Goal: Transaction & Acquisition: Purchase product/service

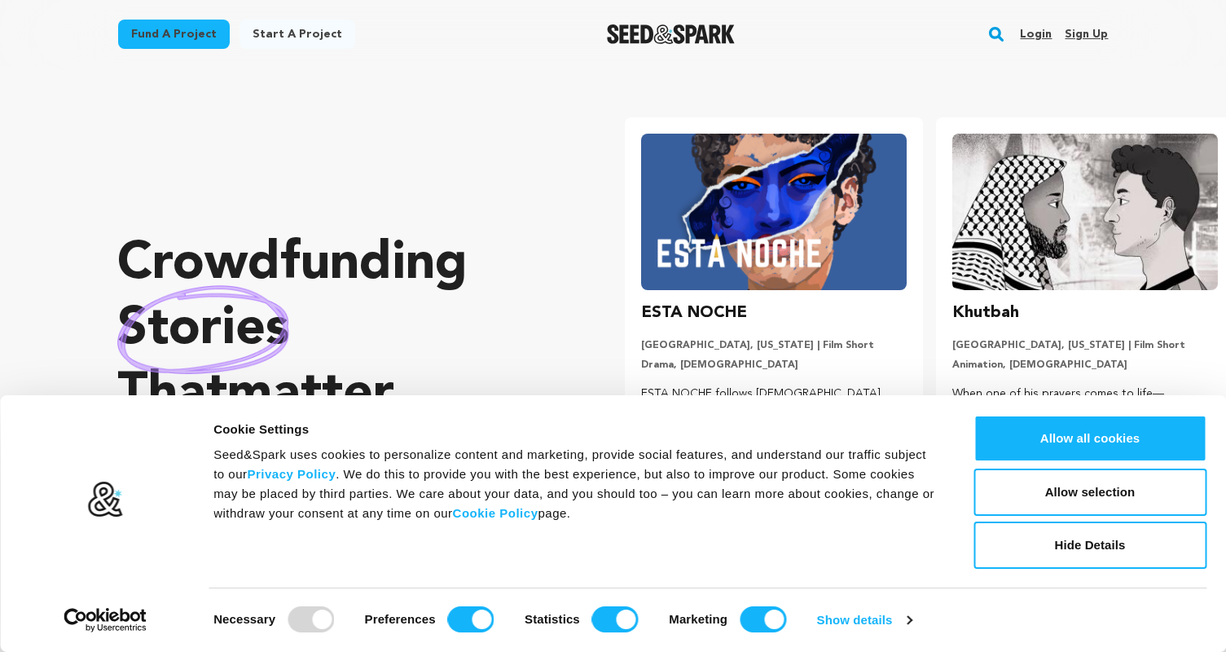
scroll to position [0, 324]
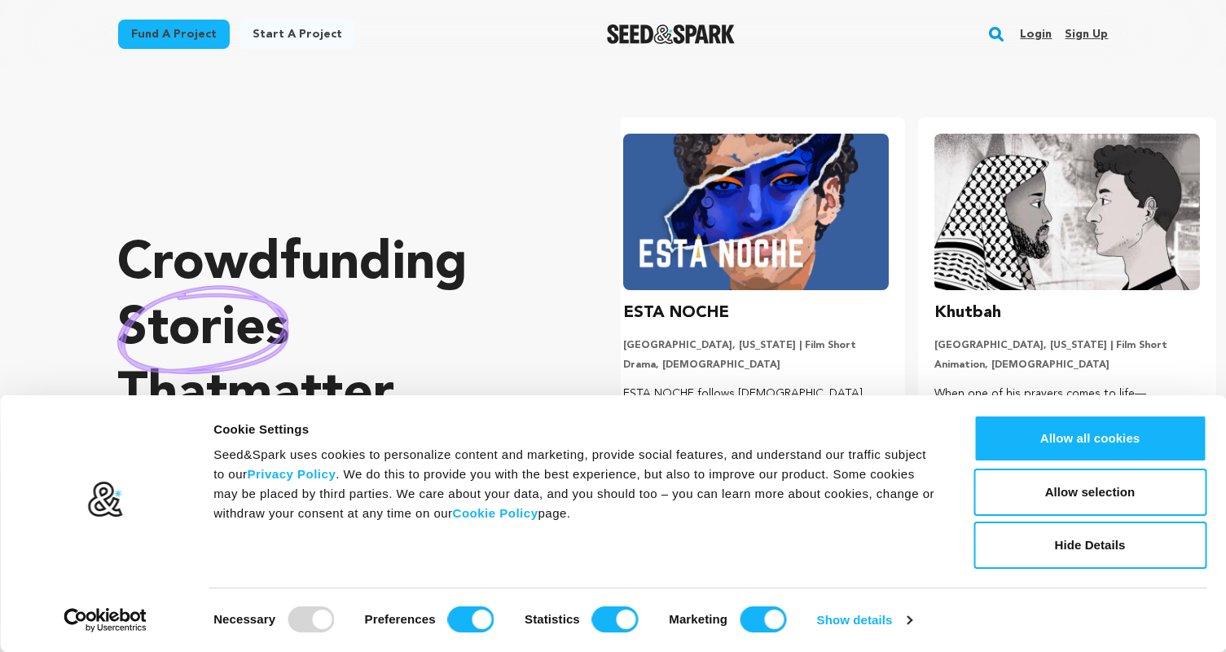
click at [1039, 28] on link "Login" at bounding box center [1036, 34] width 32 height 26
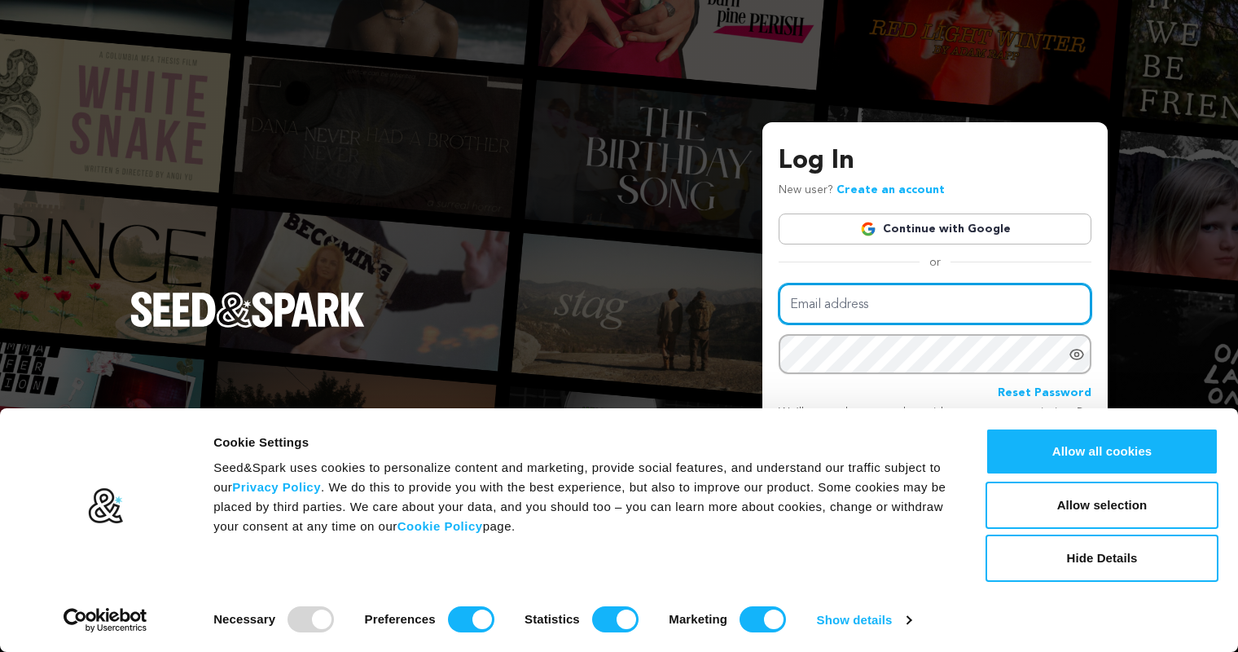
click at [887, 306] on input "Email address" at bounding box center [935, 305] width 313 height 42
type input "jhowell52@yahoo.com"
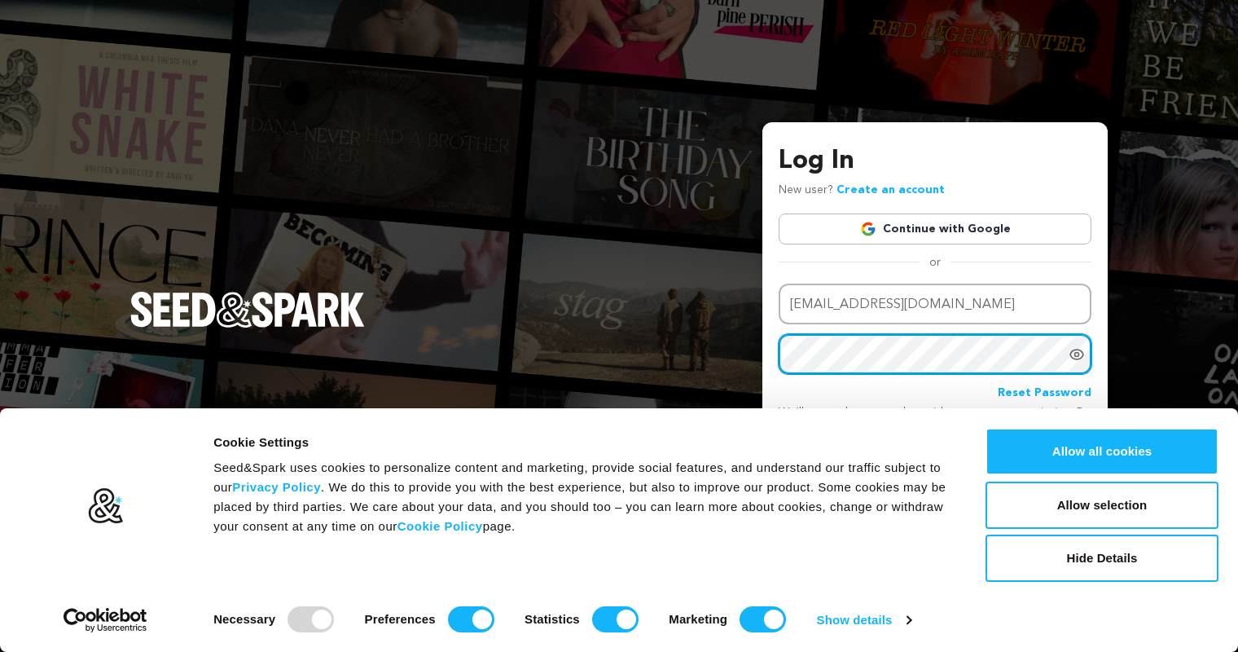
click at [1034, 474] on button "Login" at bounding box center [1063, 488] width 58 height 29
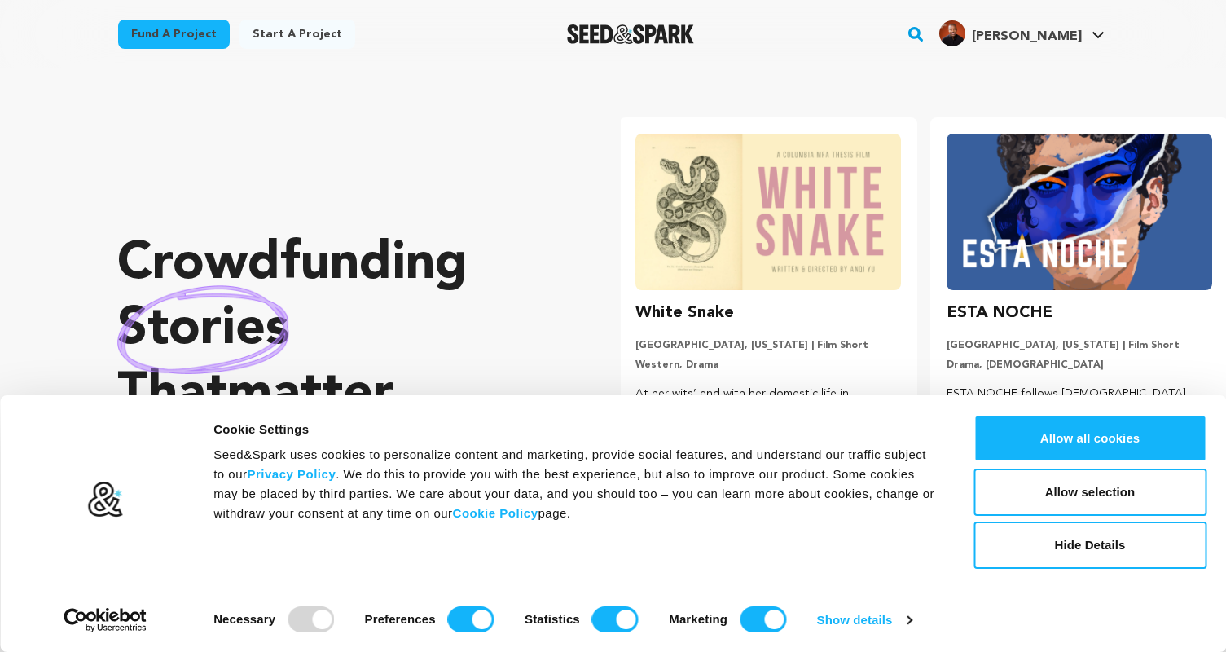
scroll to position [0, 324]
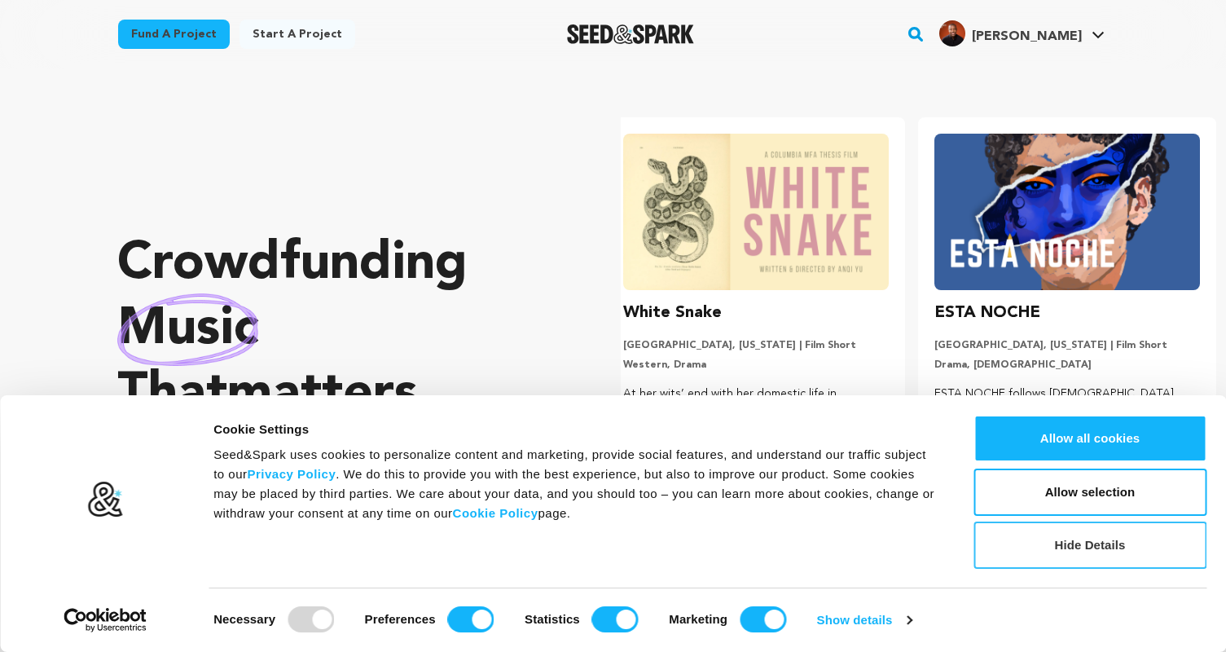
click at [1072, 555] on button "Hide Details" at bounding box center [1090, 544] width 233 height 47
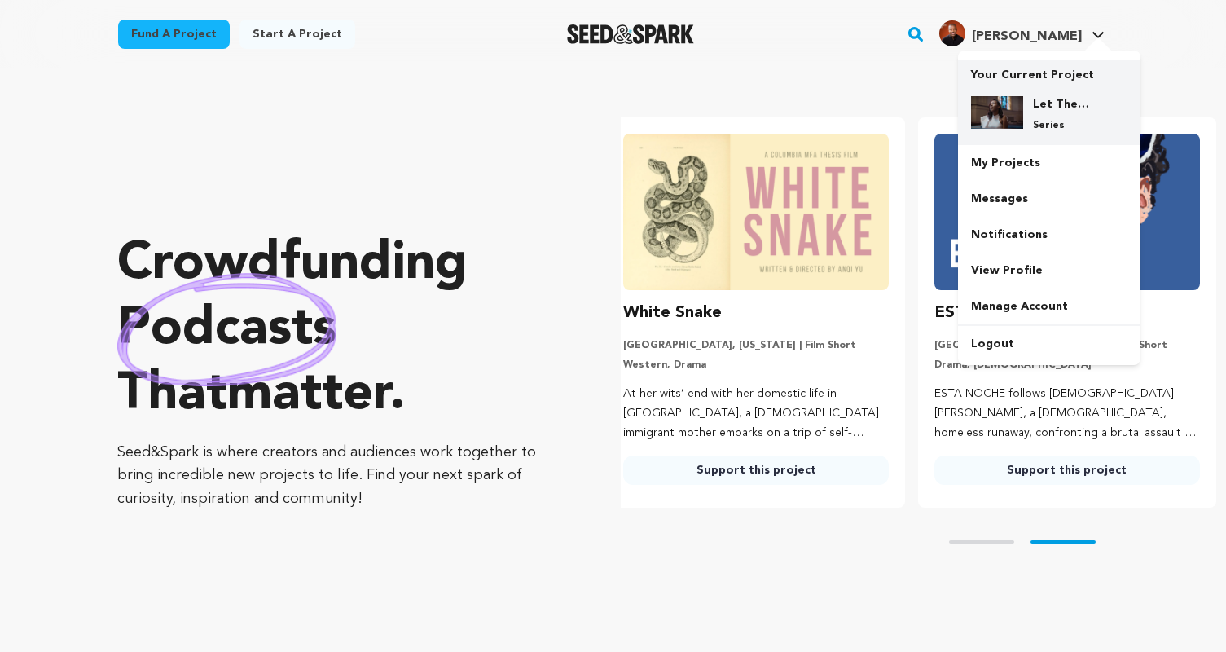
click at [1057, 103] on h4 "Let The [DEMOGRAPHIC_DATA] Say" at bounding box center [1062, 104] width 59 height 16
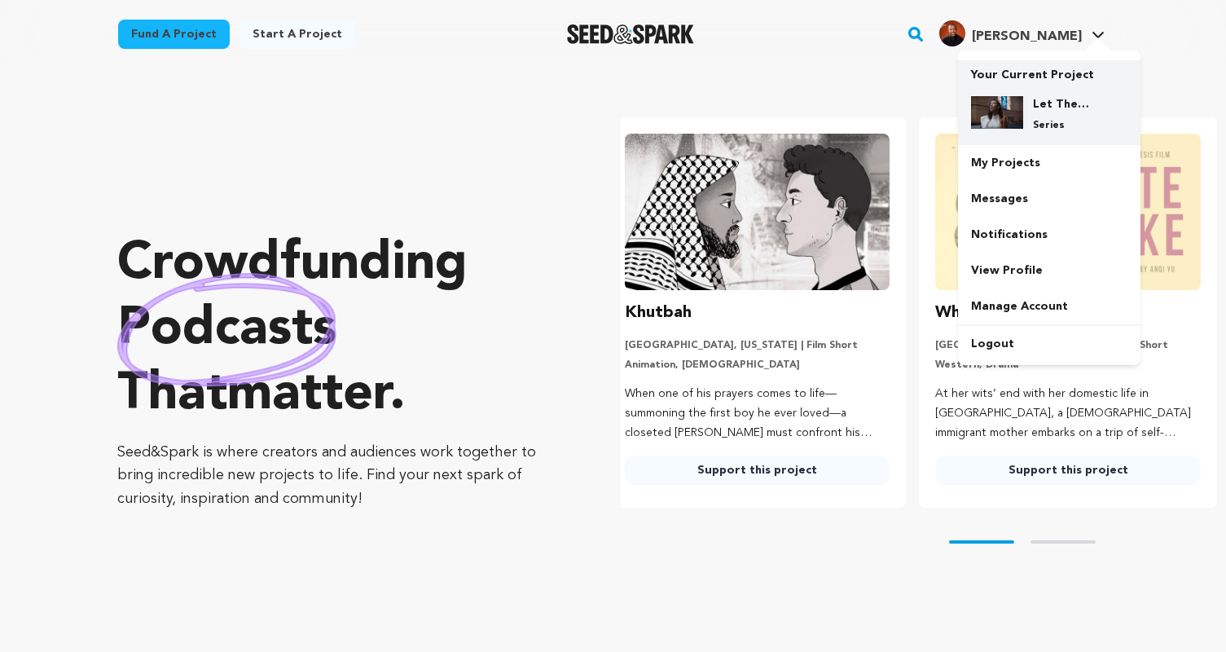
scroll to position [0, 0]
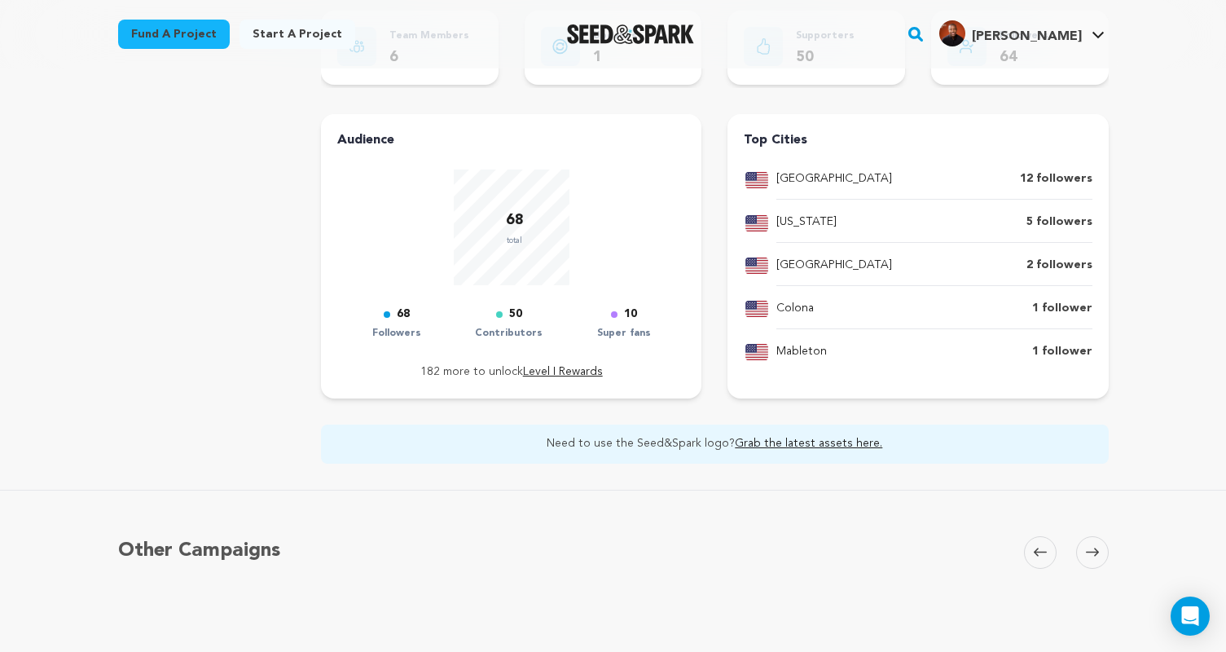
scroll to position [733, 0]
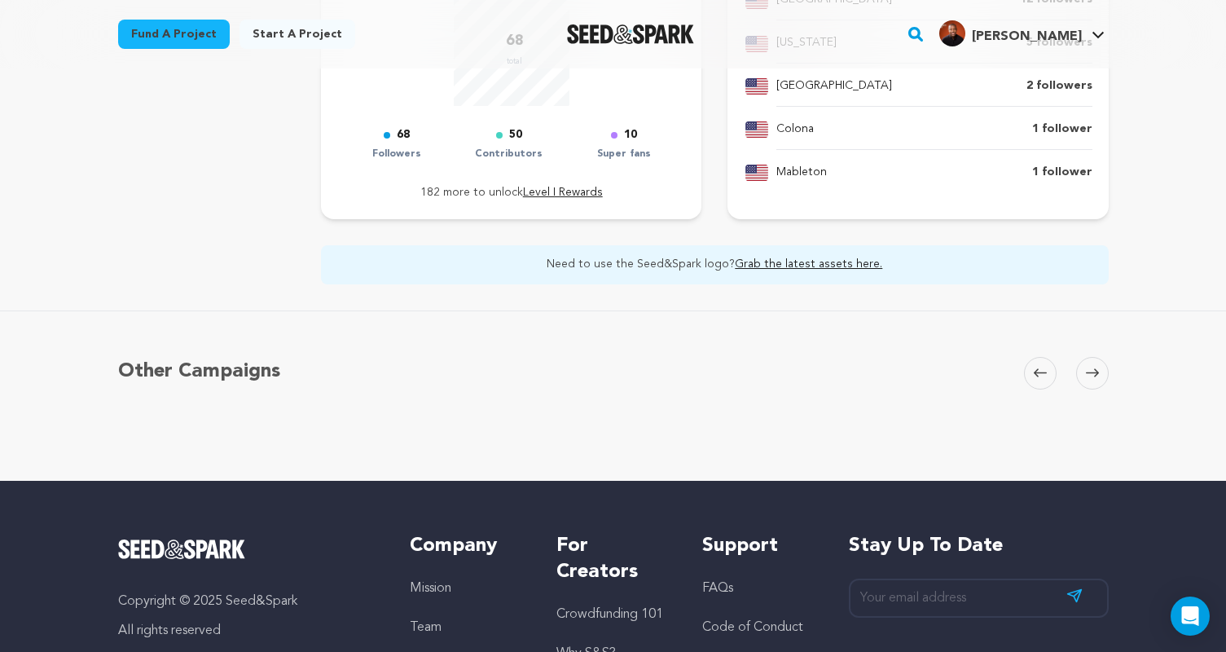
click at [249, 367] on h5 "Other Campaigns" at bounding box center [199, 371] width 162 height 29
click at [1093, 372] on icon at bounding box center [1092, 372] width 13 height 8
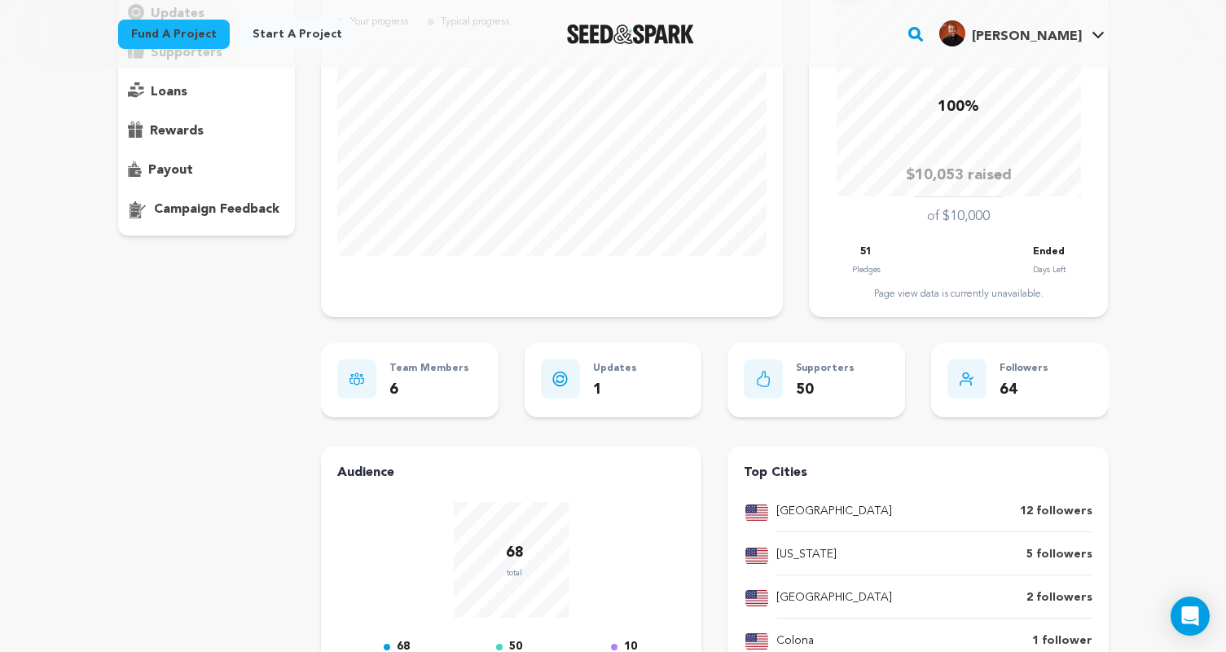
scroll to position [0, 0]
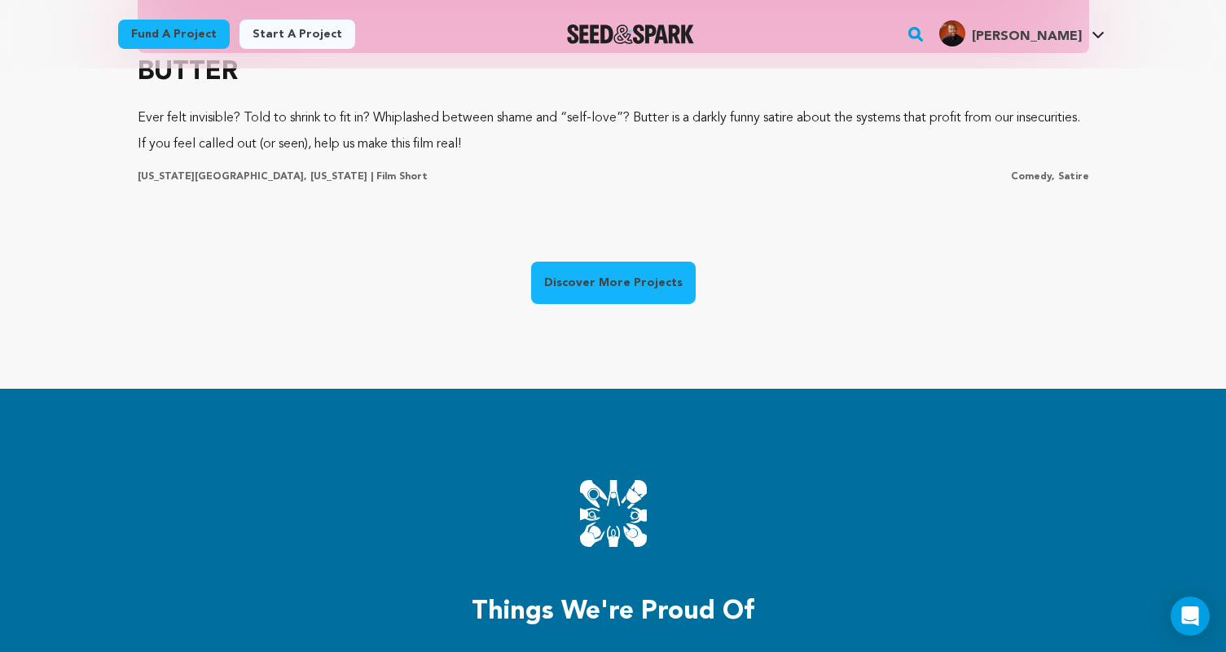
scroll to position [1466, 0]
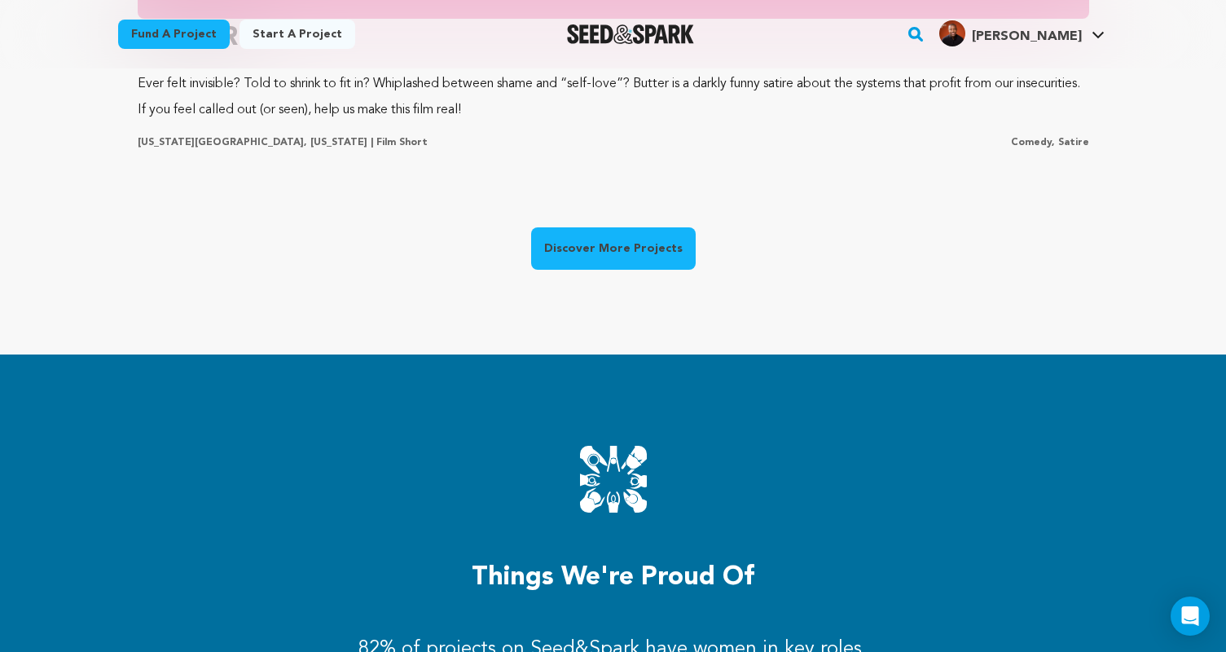
click at [555, 240] on link "Discover More Projects" at bounding box center [613, 248] width 165 height 42
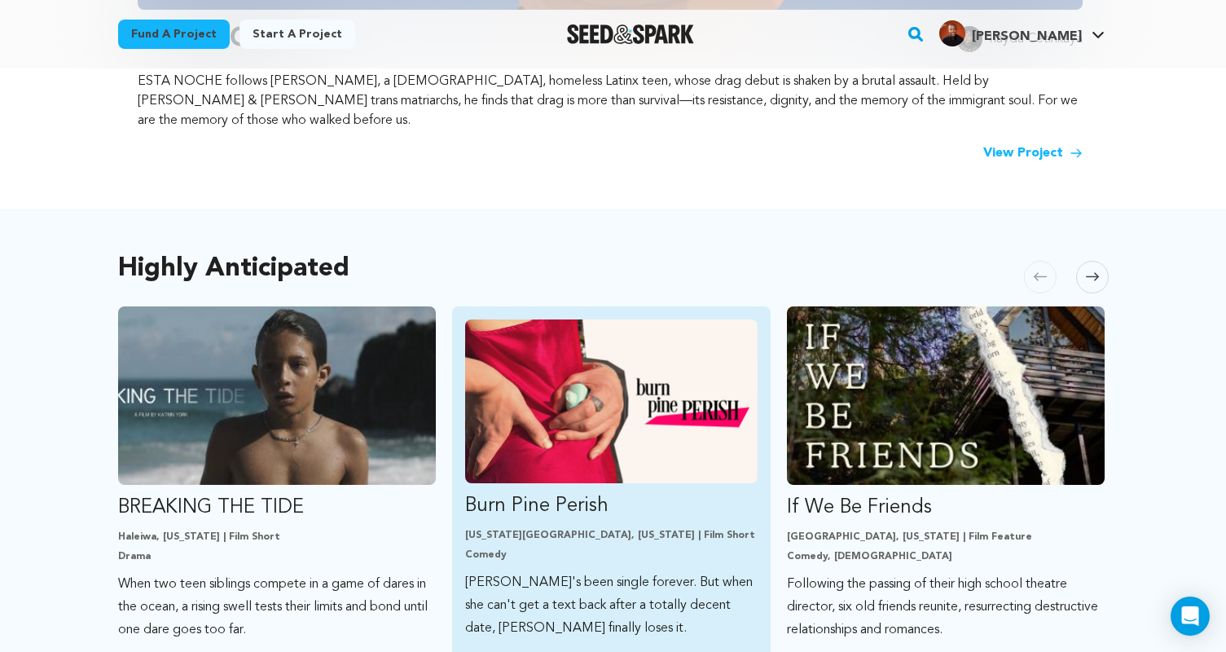
scroll to position [570, 0]
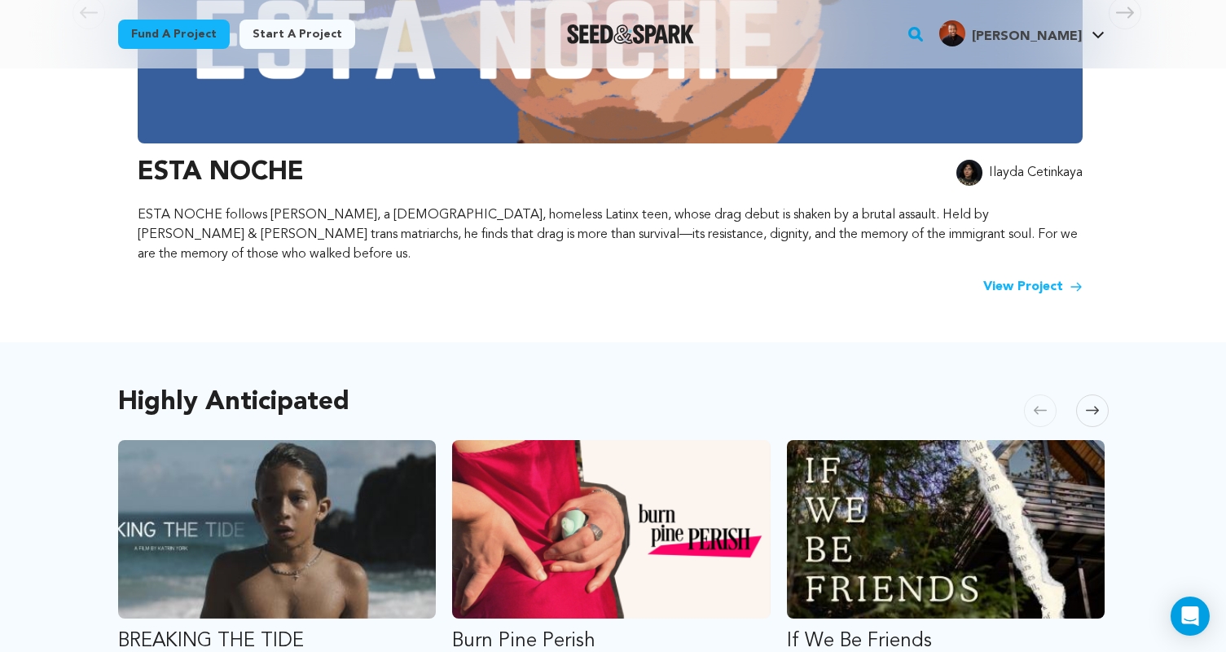
click at [1083, 394] on span at bounding box center [1092, 410] width 33 height 33
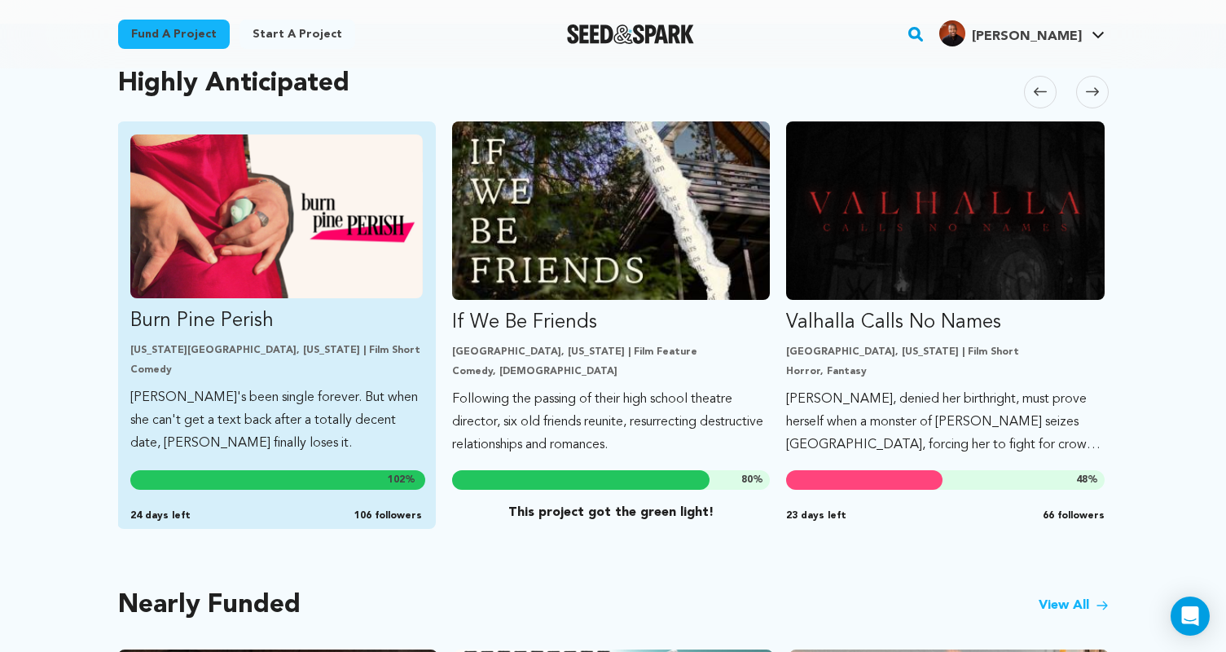
scroll to position [733, 0]
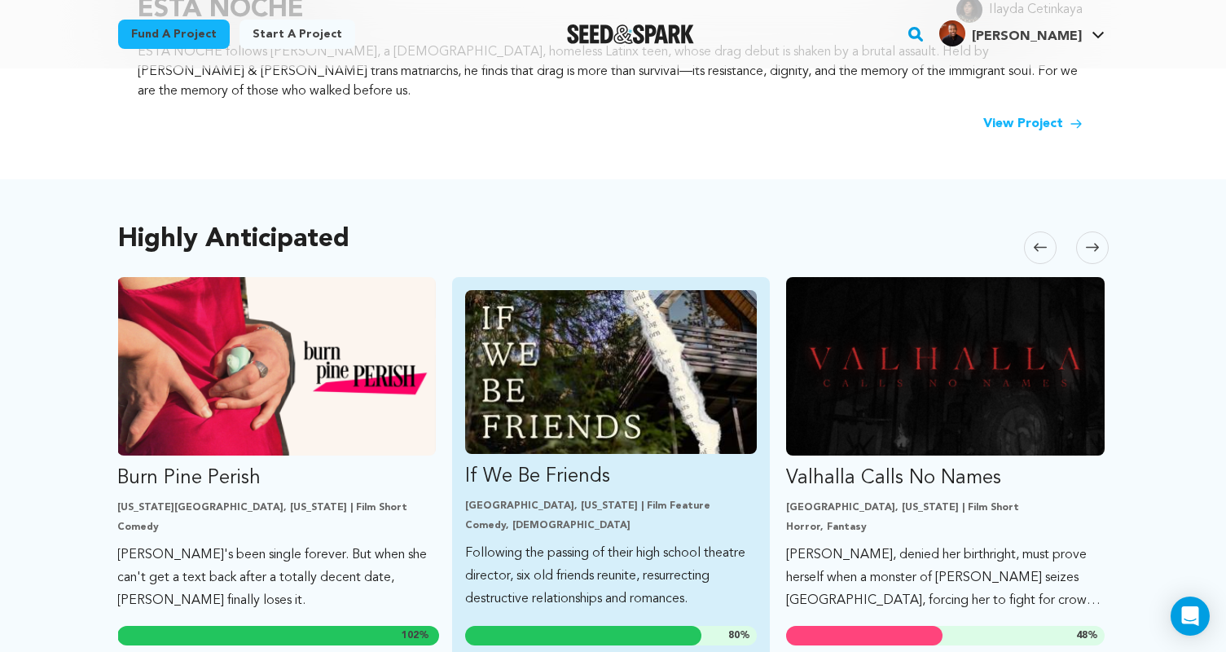
click at [566, 384] on img "Fund If We Be Friends" at bounding box center [611, 372] width 292 height 164
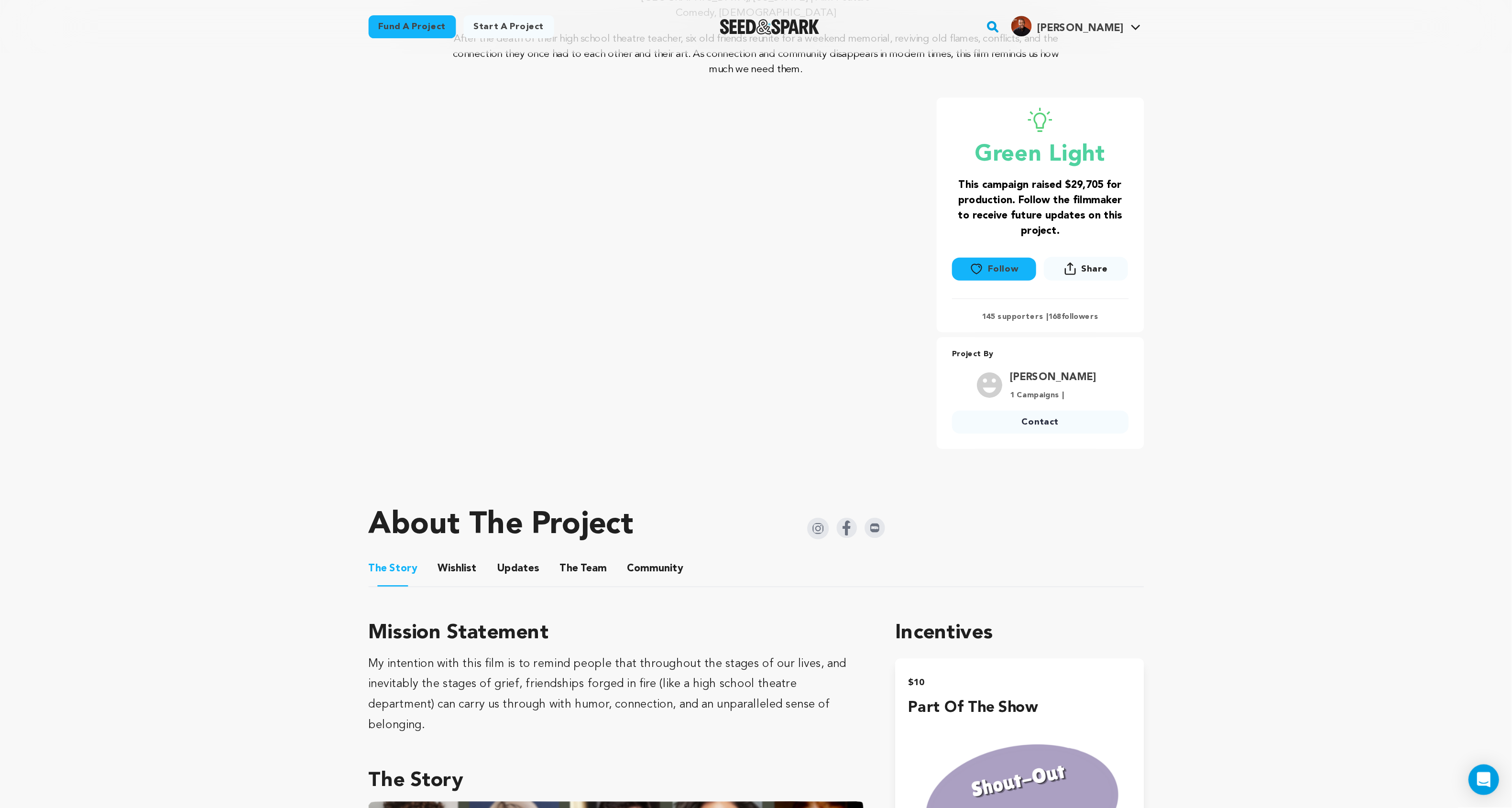
scroll to position [123, 0]
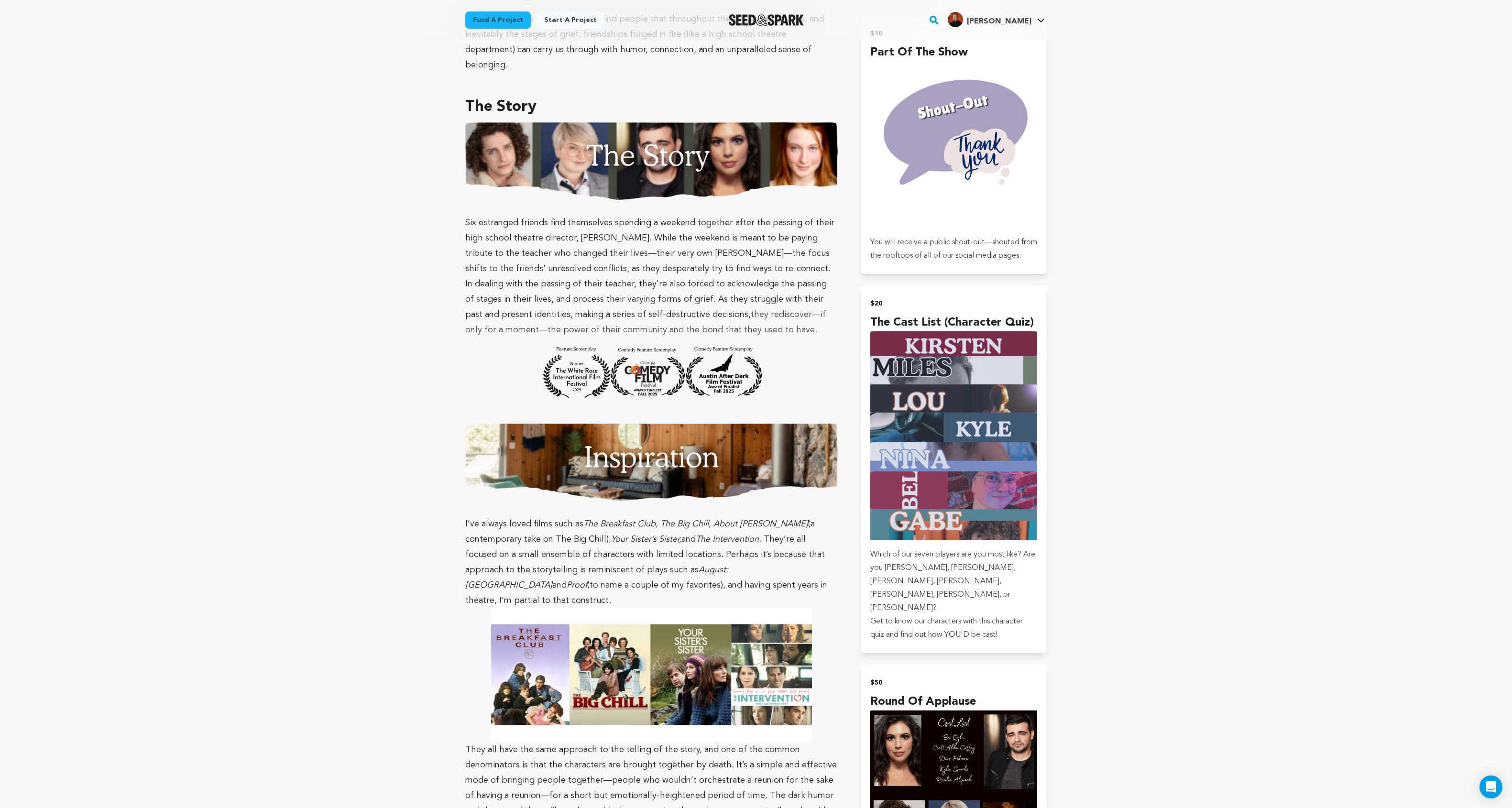
scroll to position [218, 0]
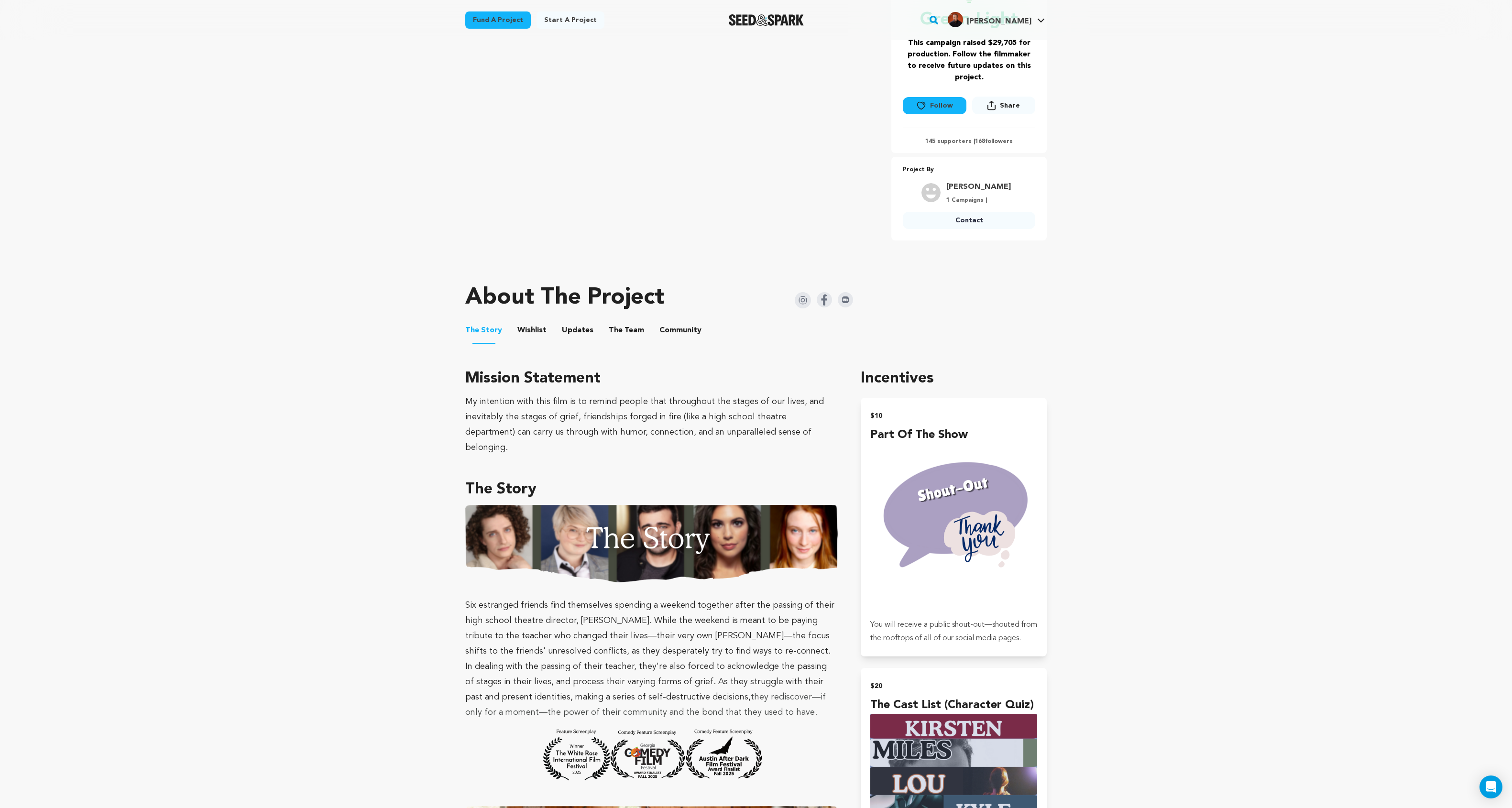
drag, startPoint x: 936, startPoint y: 378, endPoint x: 860, endPoint y: 380, distance: 76.0
click at [719, 380] on h1 "Incentives" at bounding box center [953, 378] width 186 height 23
copy h1 "Incentives"
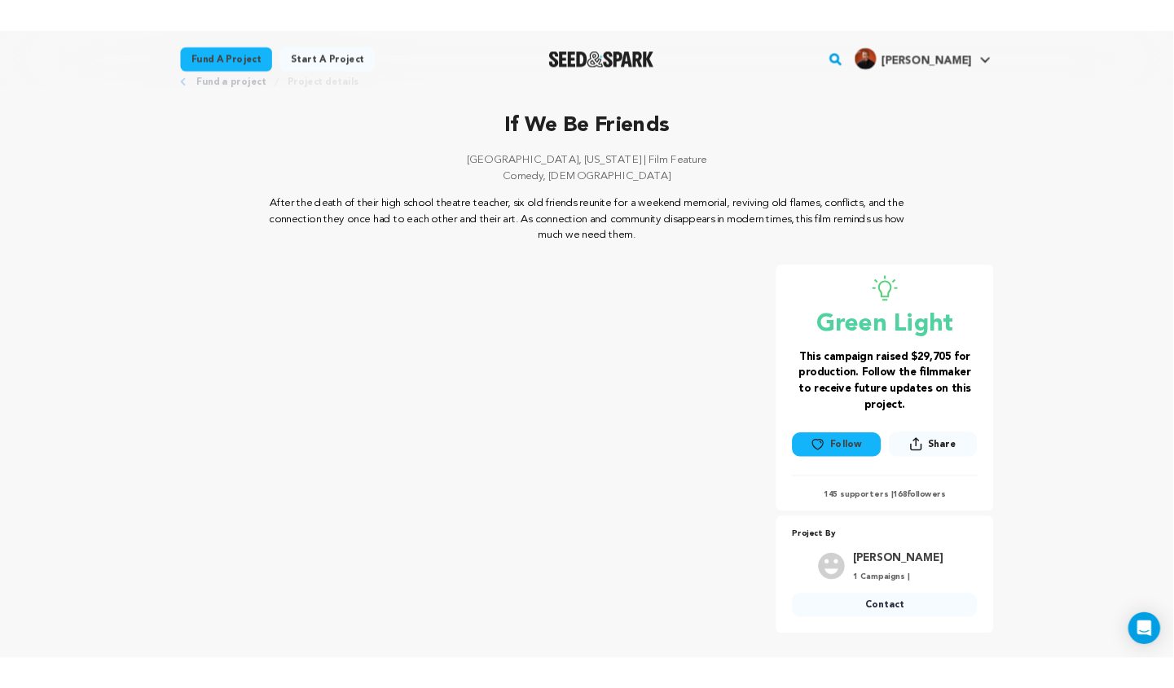
scroll to position [48, 0]
